Goal: Transaction & Acquisition: Purchase product/service

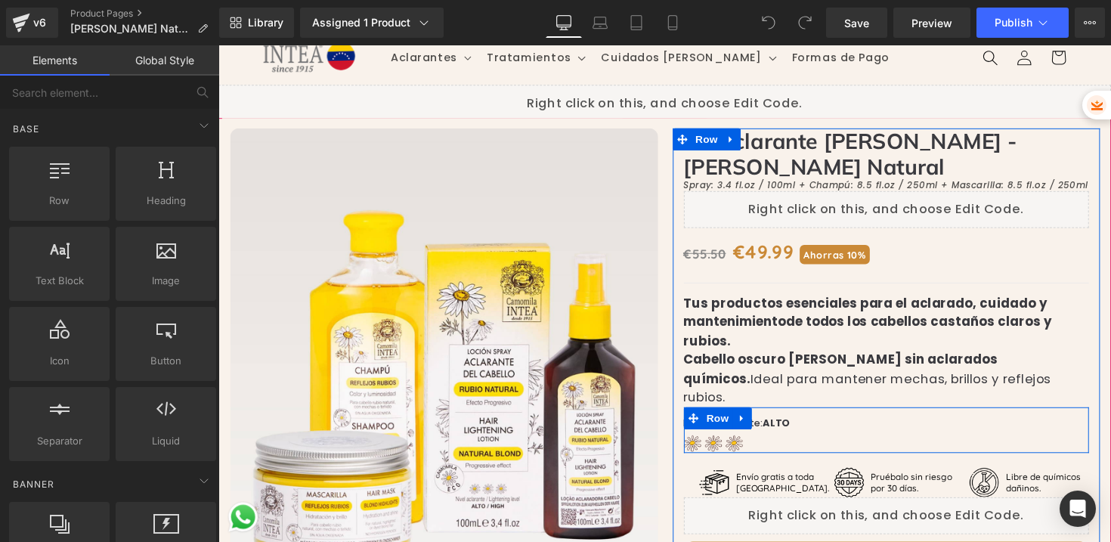
scroll to position [28, 0]
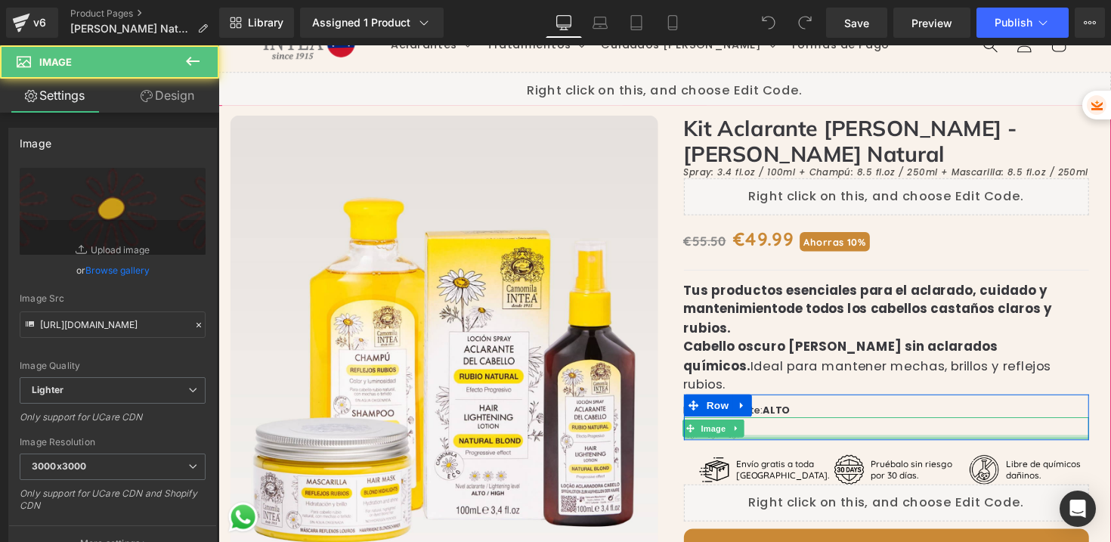
click at [839, 445] on div at bounding box center [904, 447] width 416 height 4
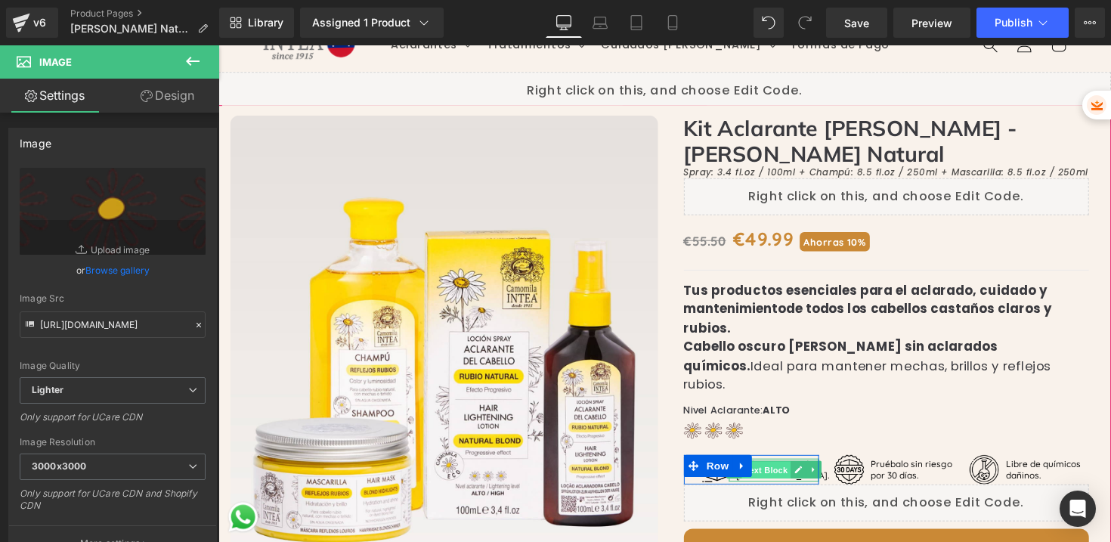
click at [798, 472] on span "Text Block" at bounding box center [780, 481] width 50 height 18
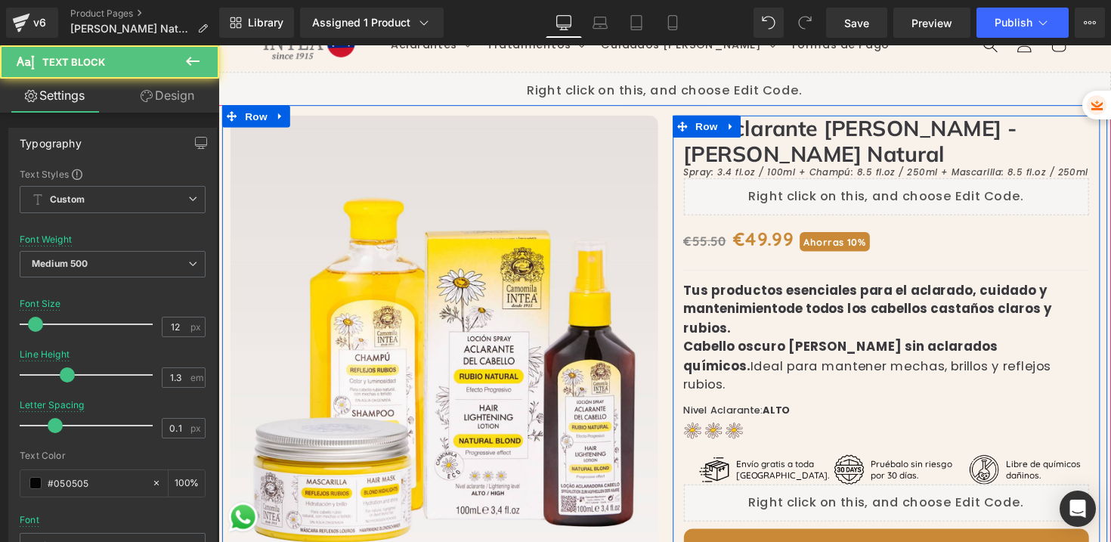
click at [807, 417] on div "Kit Aclarante [PERSON_NAME] - [PERSON_NAME] Natural Heading Spray: 3.4 fl.oz / …" at bounding box center [903, 436] width 439 height 638
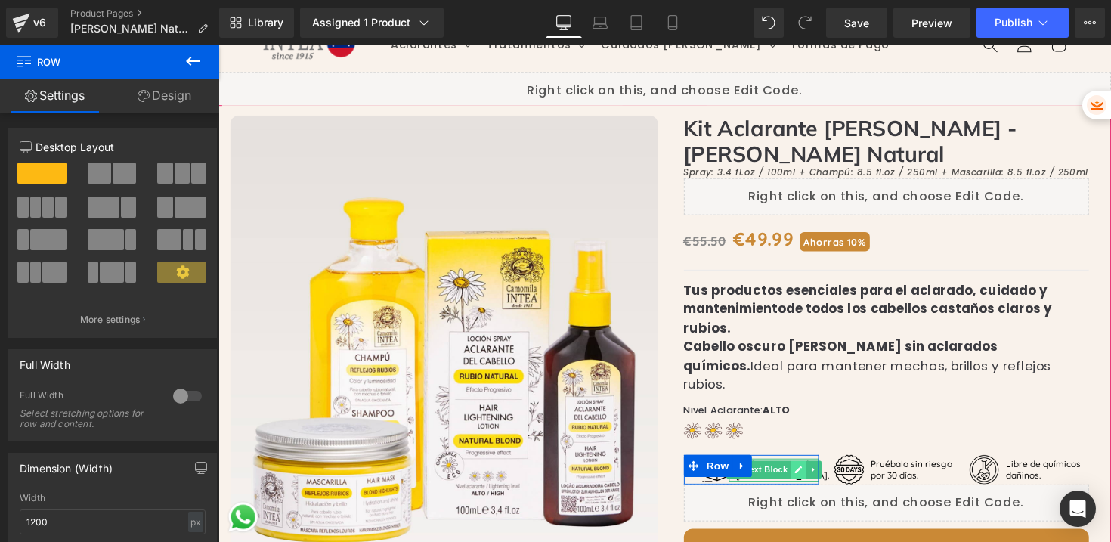
click at [809, 477] on icon at bounding box center [813, 481] width 8 height 8
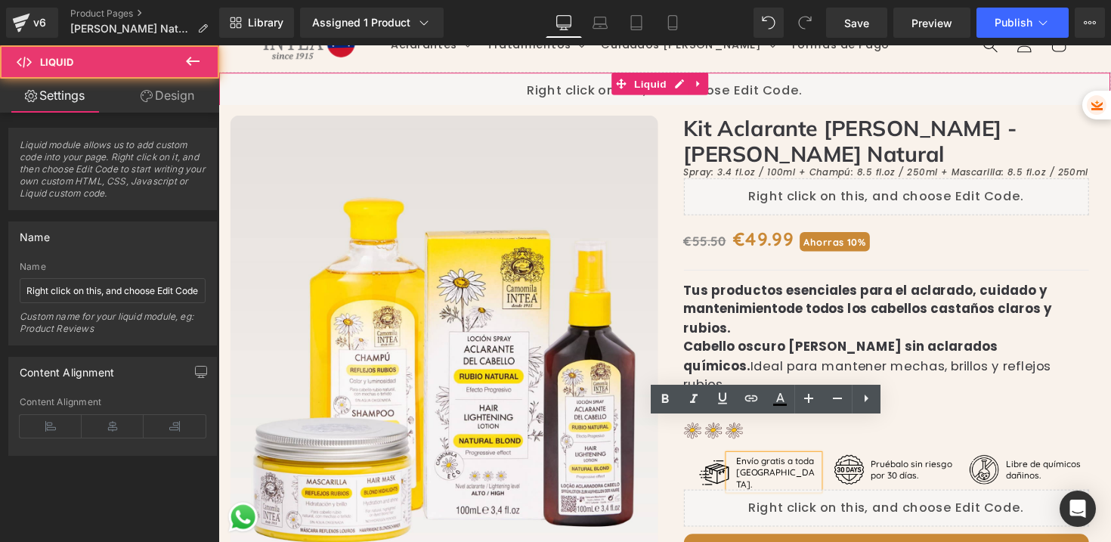
click at [575, 90] on div "Liquid" at bounding box center [675, 92] width 915 height 38
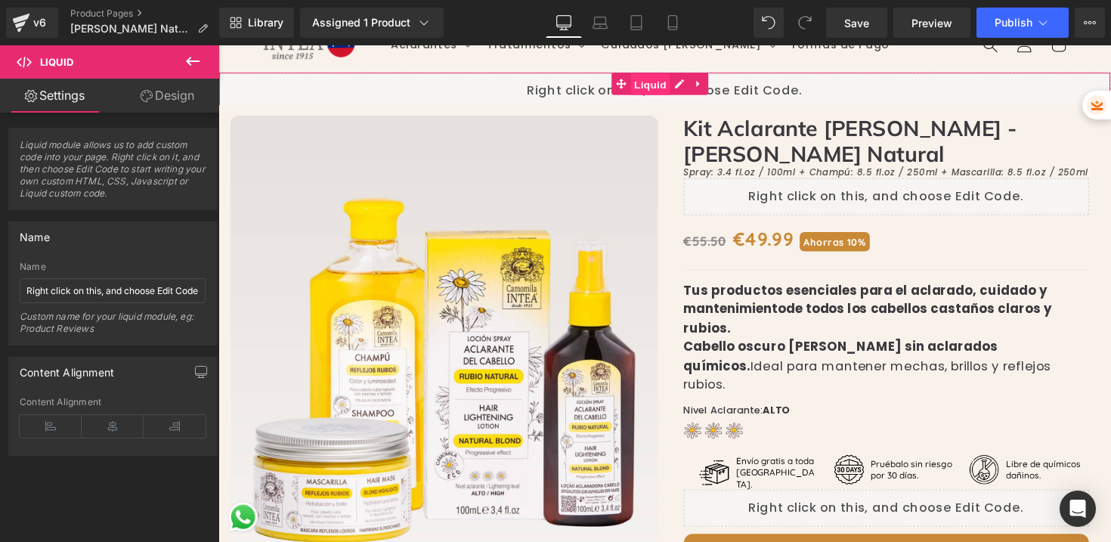
click at [657, 81] on span "Liquid" at bounding box center [661, 85] width 41 height 23
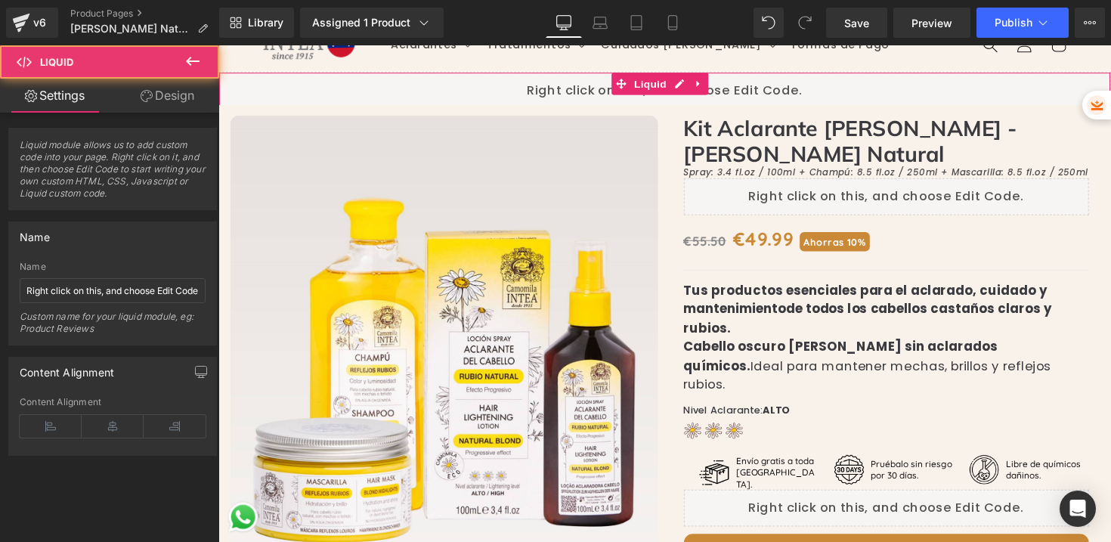
click at [612, 98] on div "Liquid" at bounding box center [675, 92] width 915 height 38
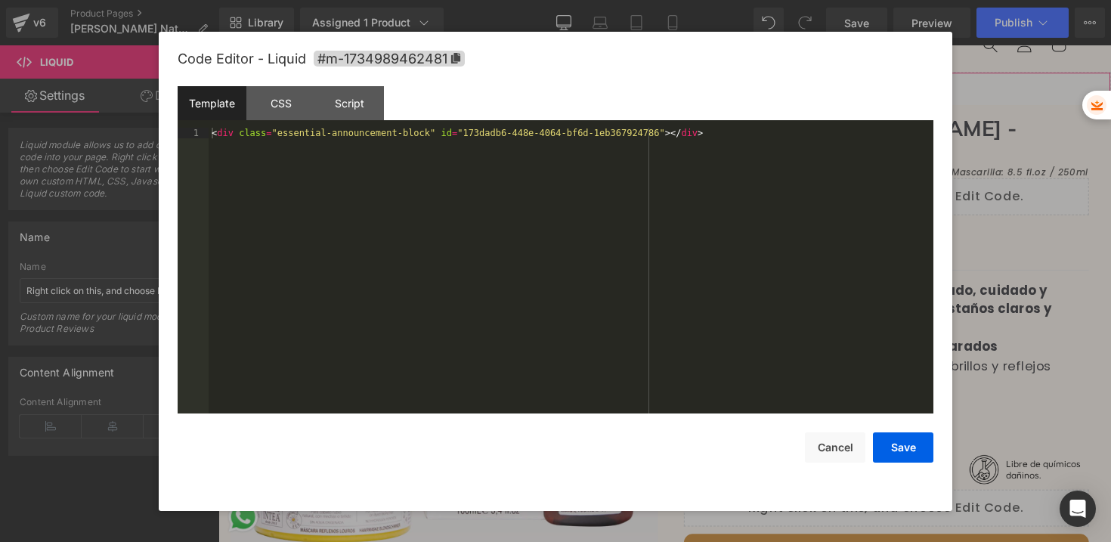
click at [691, 81] on div "Liquid" at bounding box center [675, 92] width 915 height 38
click at [852, 450] on button "Cancel" at bounding box center [835, 447] width 60 height 30
